Goal: Information Seeking & Learning: Learn about a topic

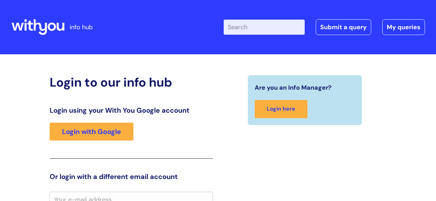
scroll to position [6, 0]
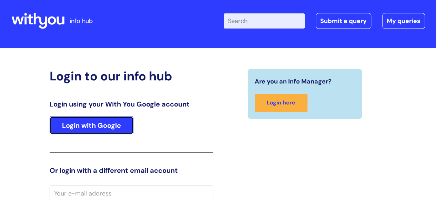
click at [112, 129] on link "Login with Google" at bounding box center [92, 126] width 84 height 18
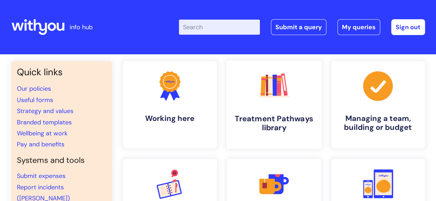
click at [266, 124] on h4 "Treatment Pathways library" at bounding box center [274, 123] width 84 height 19
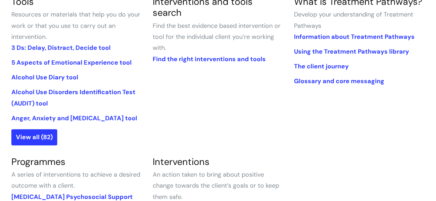
scroll to position [156, 0]
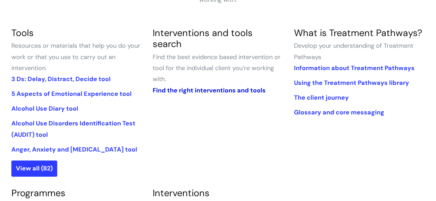
click at [246, 86] on link "Find the right interventions and tools" at bounding box center [208, 90] width 113 height 8
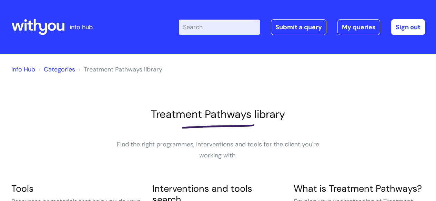
scroll to position [155, 0]
